Goal: Find specific fact: Find specific fact

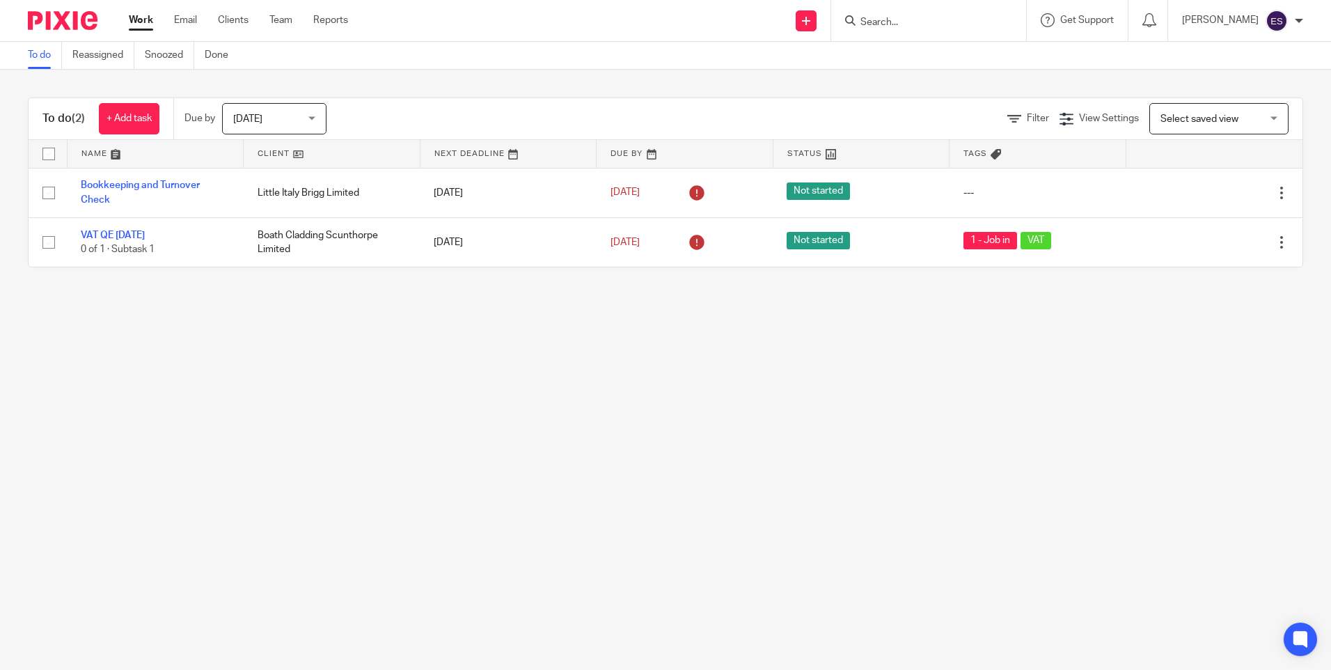
click at [744, 25] on input "Search" at bounding box center [921, 23] width 125 height 13
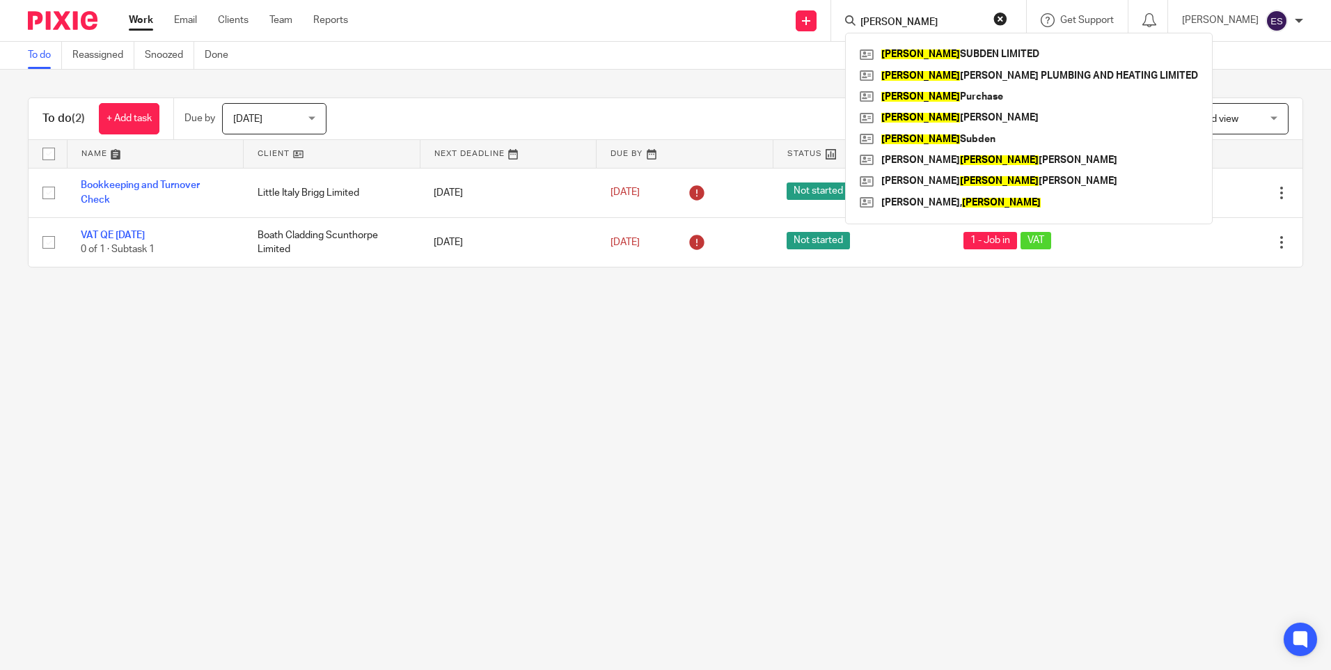
type input "[PERSON_NAME]"
click button "submit" at bounding box center [0, 0] width 0 height 0
click at [744, 71] on link at bounding box center [1028, 75] width 345 height 21
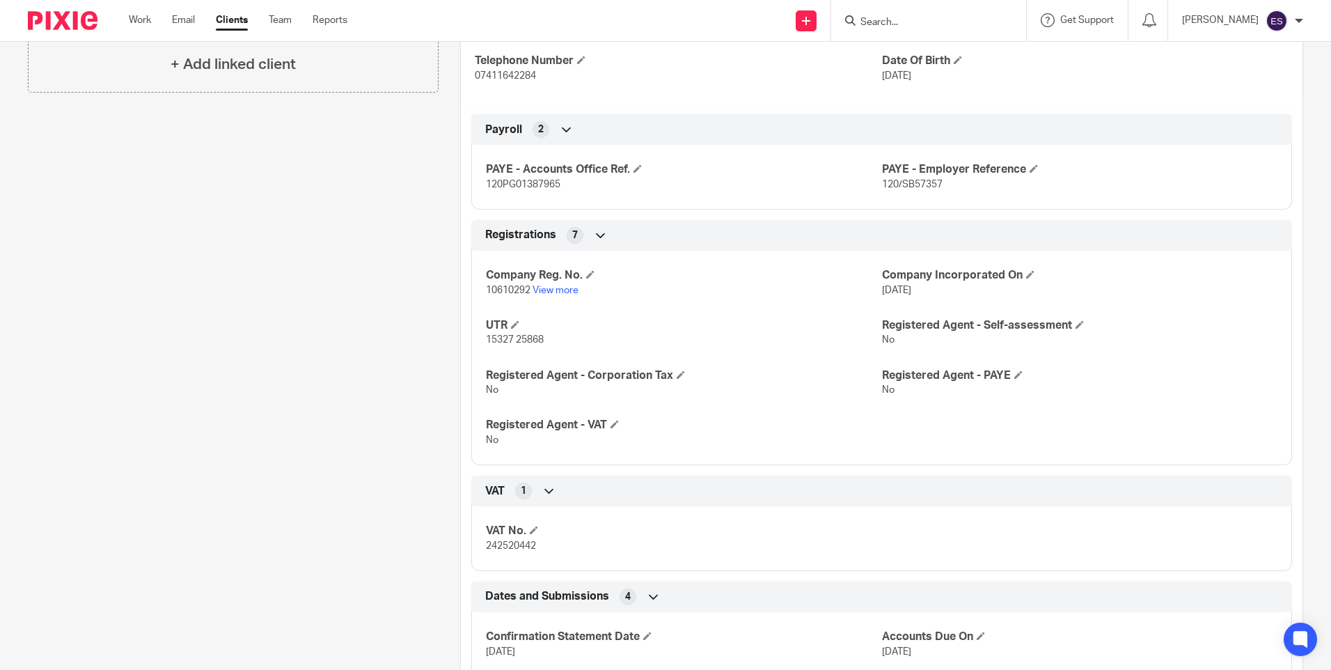
scroll to position [418, 0]
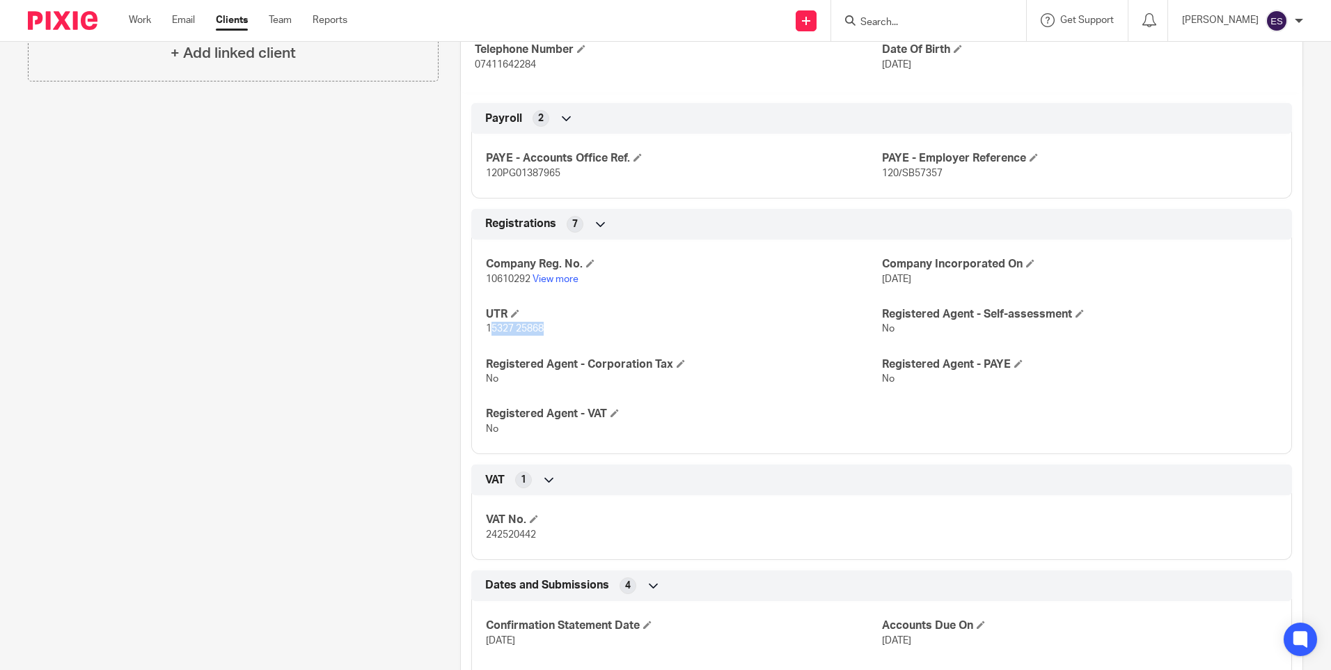
drag, startPoint x: 540, startPoint y: 326, endPoint x: 486, endPoint y: 328, distance: 53.6
click at [486, 328] on span "15327 25868" at bounding box center [515, 329] width 58 height 10
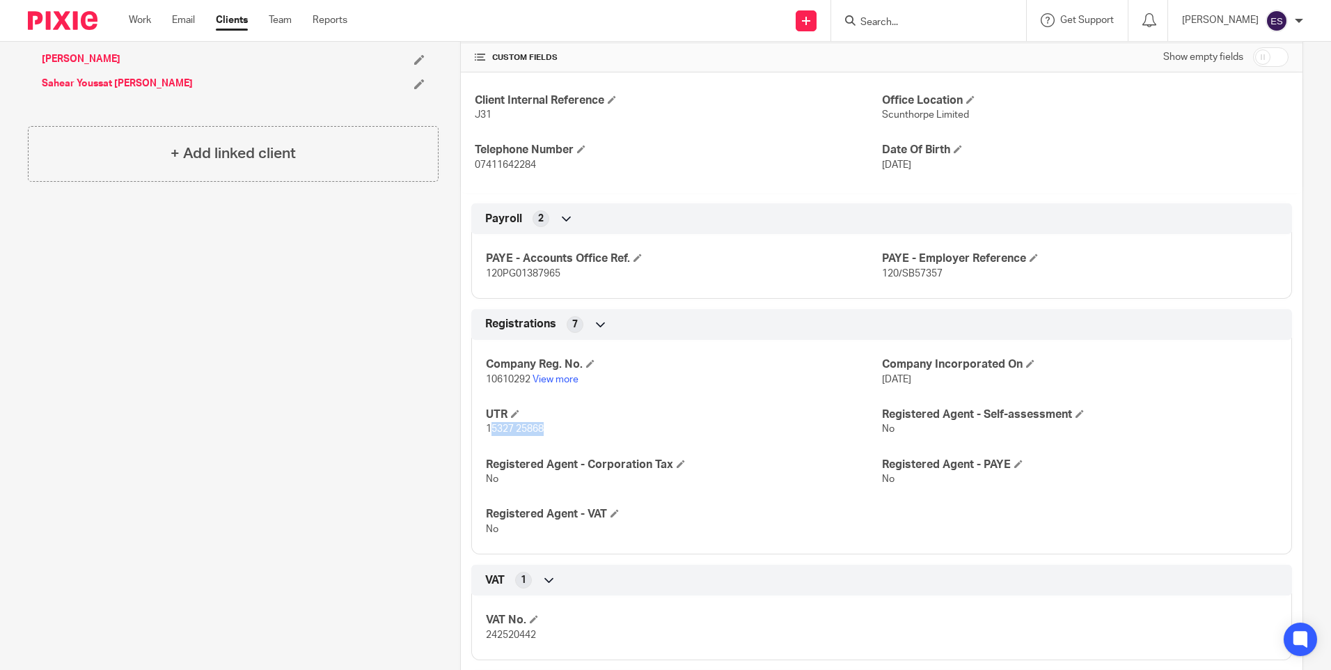
scroll to position [348, 0]
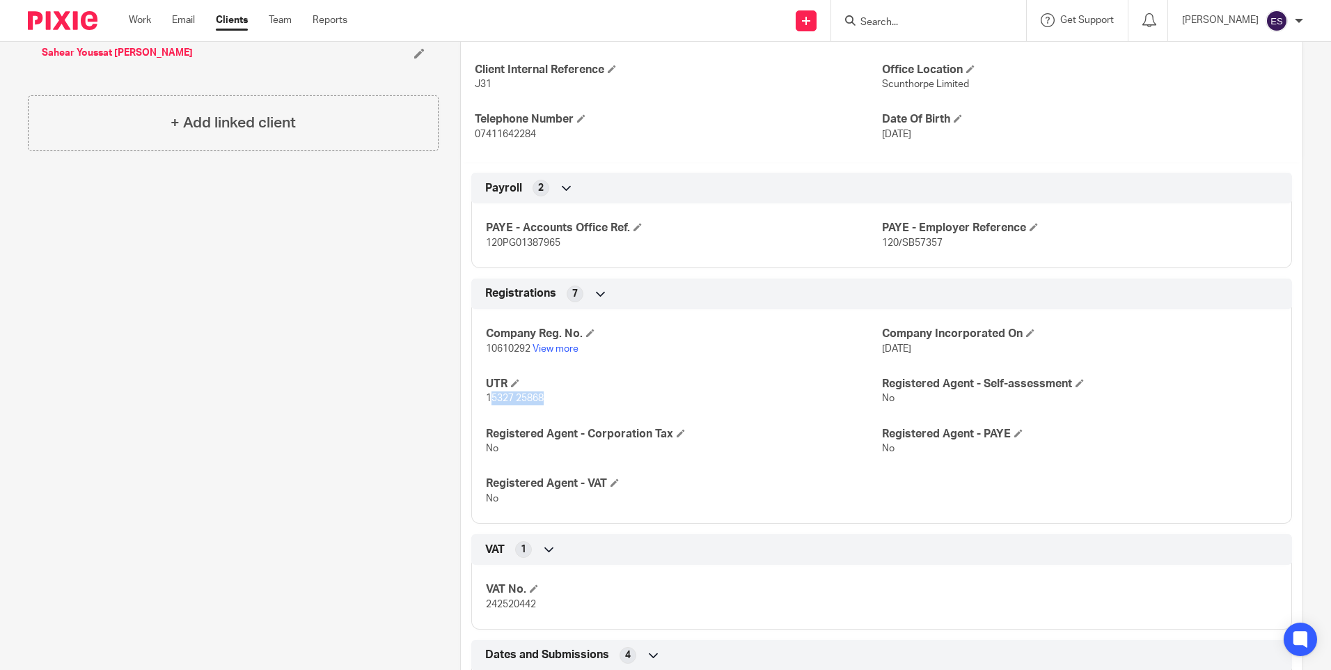
click at [547, 391] on p "15327 25868" at bounding box center [683, 398] width 395 height 14
drag, startPoint x: 550, startPoint y: 395, endPoint x: 487, endPoint y: 398, distance: 63.4
click at [487, 398] on p "15327 25868" at bounding box center [683, 398] width 395 height 14
click at [487, 398] on span "15327 25868" at bounding box center [515, 398] width 58 height 10
drag, startPoint x: 478, startPoint y: 399, endPoint x: 553, endPoint y: 401, distance: 75.2
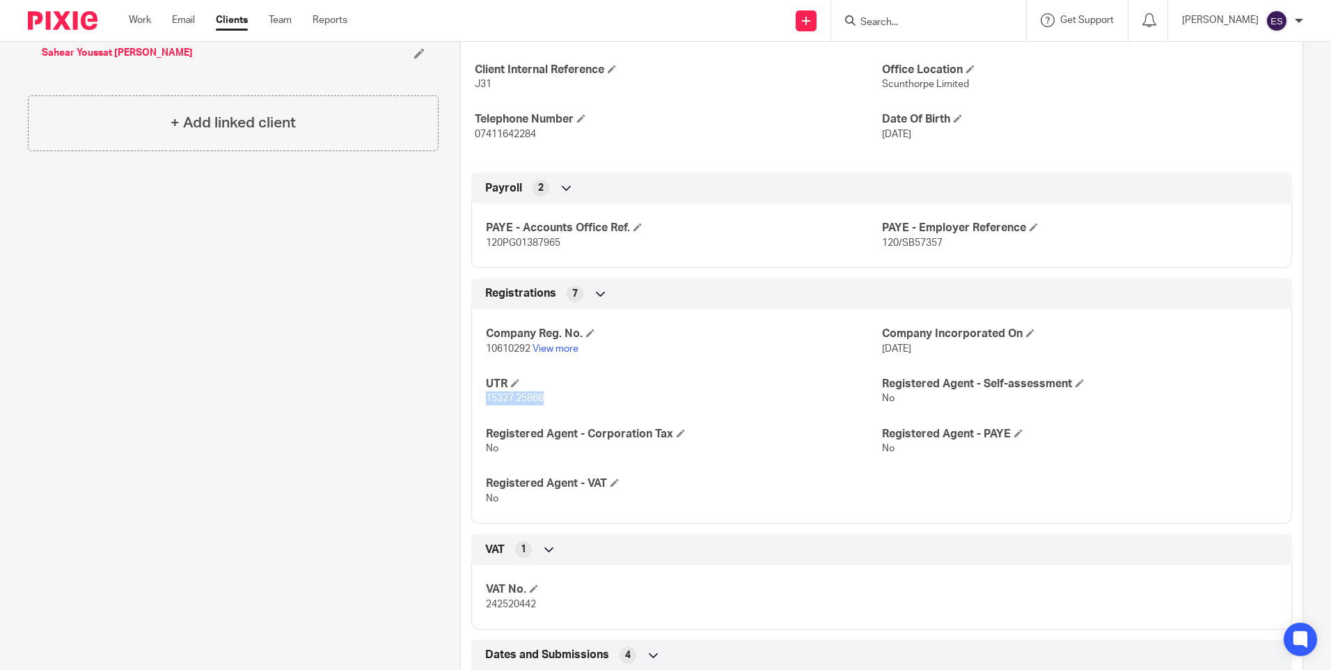
click at [553, 401] on div "Company Reg. No. 10610292 View more Company Incorporated On 9 Feb 2017 UTR 1532…" at bounding box center [881, 411] width 821 height 225
copy span "15327 25868"
